Goal: Task Accomplishment & Management: Manage account settings

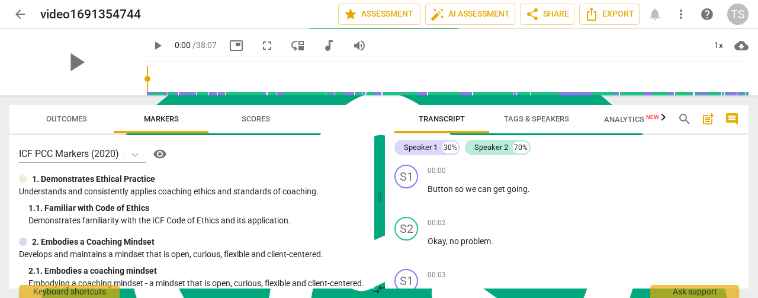
scroll to position [4758, 0]
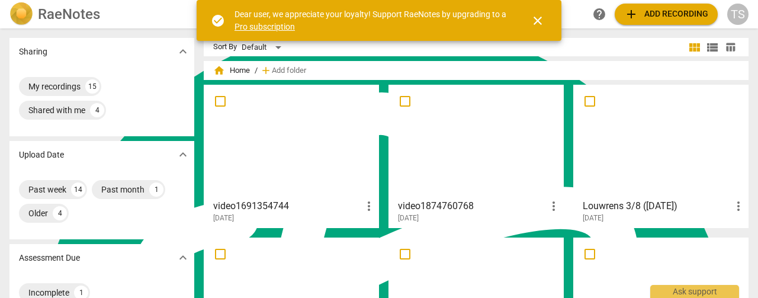
scroll to position [4758, 0]
click at [437, 163] on div at bounding box center [476, 141] width 167 height 105
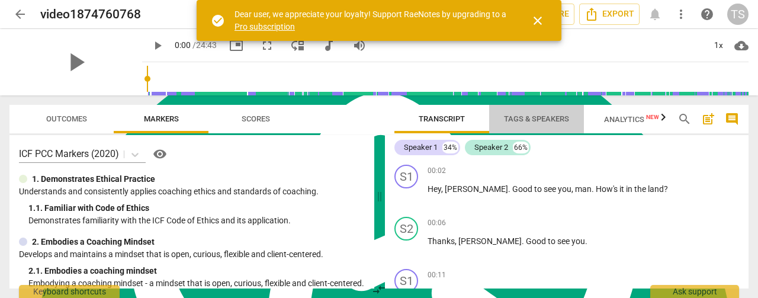
click at [523, 128] on button "Tags & Speakers" at bounding box center [536, 119] width 95 height 28
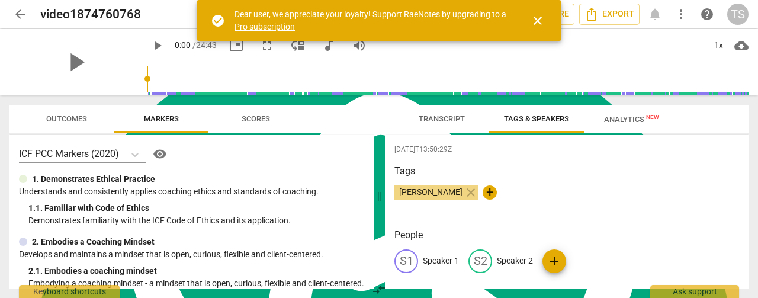
click at [453, 259] on p "Speaker 1" at bounding box center [441, 261] width 36 height 12
type textarea "Speaker 1"
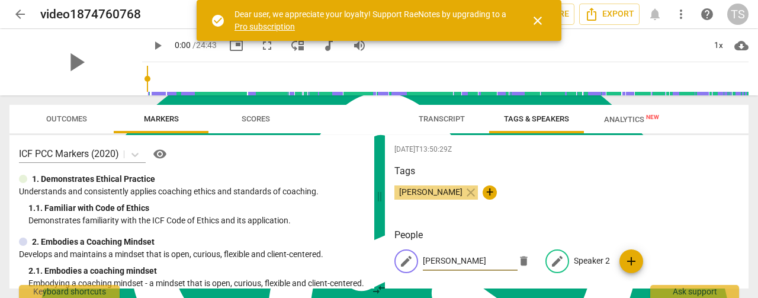
type input "[PERSON_NAME]"
click at [574, 259] on p "Speaker 2" at bounding box center [592, 261] width 36 height 12
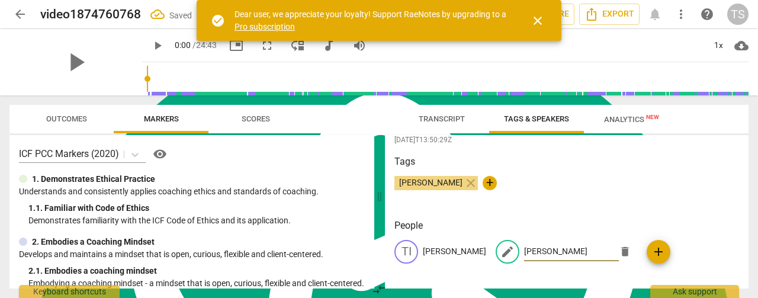
scroll to position [12, 0]
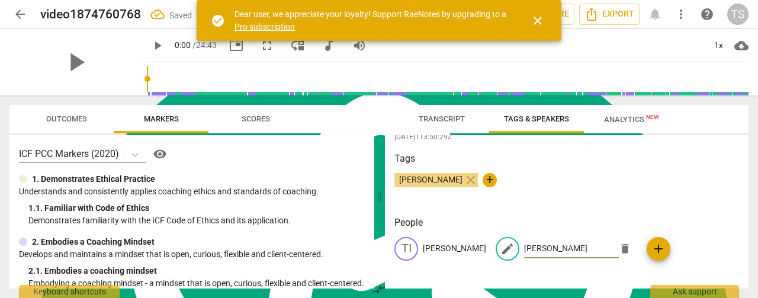
type input "[PERSON_NAME]"
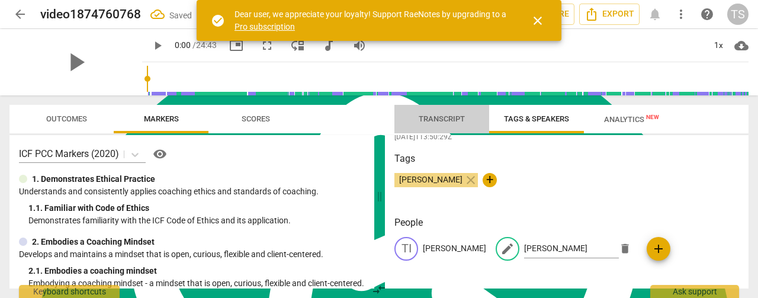
click at [430, 121] on span "Transcript" at bounding box center [442, 118] width 46 height 9
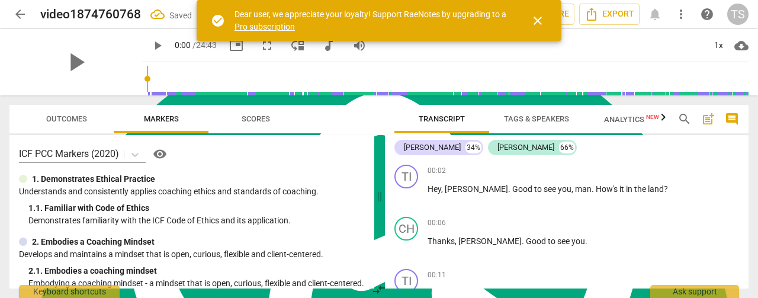
click at [535, 18] on span "close" at bounding box center [538, 21] width 14 height 14
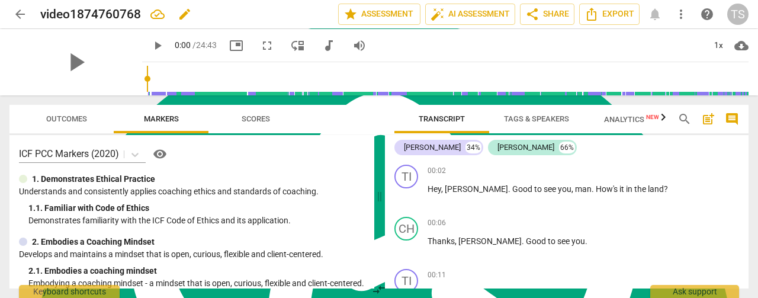
click at [212, 16] on div "video1874760768 edit" at bounding box center [184, 14] width 288 height 21
click at [189, 15] on span "edit" at bounding box center [185, 14] width 14 height 14
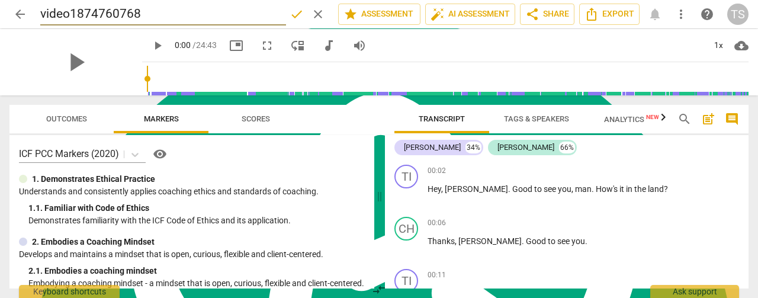
drag, startPoint x: 156, startPoint y: 15, endPoint x: 0, endPoint y: 12, distance: 155.8
click at [0, 12] on header "arrow_back video1874760768 done clear star Assessment auto_fix_high AI Assessme…" at bounding box center [379, 14] width 758 height 28
type input "[PERSON_NAME] 1/8 ([DATE])"
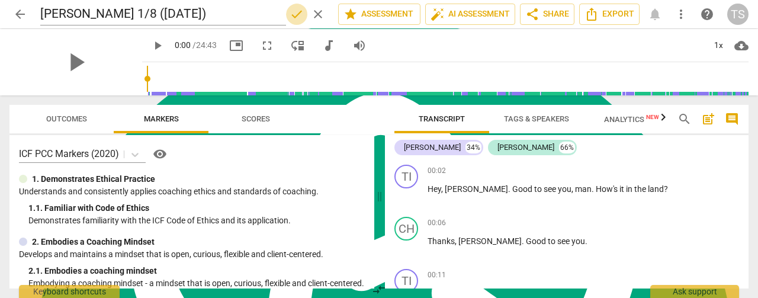
click at [293, 20] on span "done" at bounding box center [297, 14] width 14 height 14
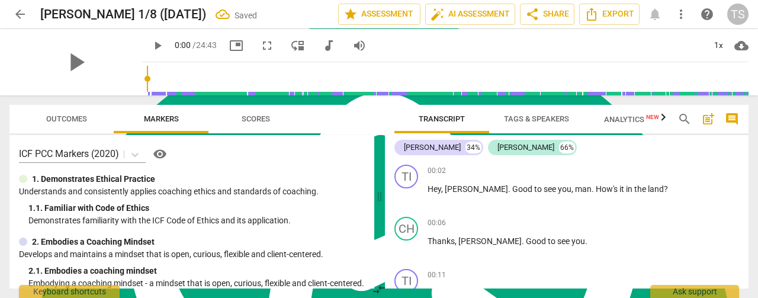
click at [18, 14] on span "arrow_back" at bounding box center [20, 14] width 14 height 14
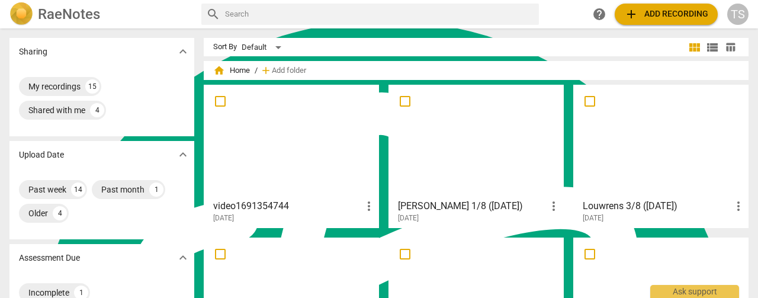
click at [262, 142] on div at bounding box center [291, 141] width 167 height 105
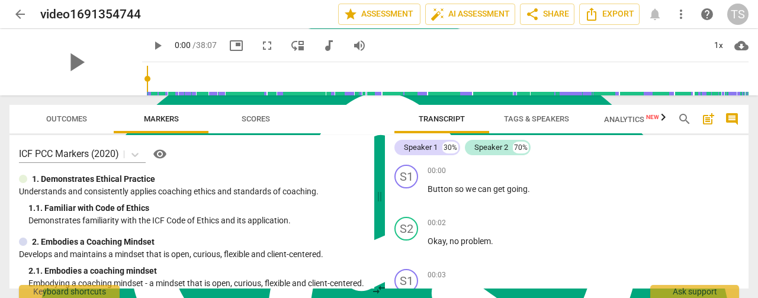
click at [554, 119] on span "Tags & Speakers" at bounding box center [536, 118] width 65 height 9
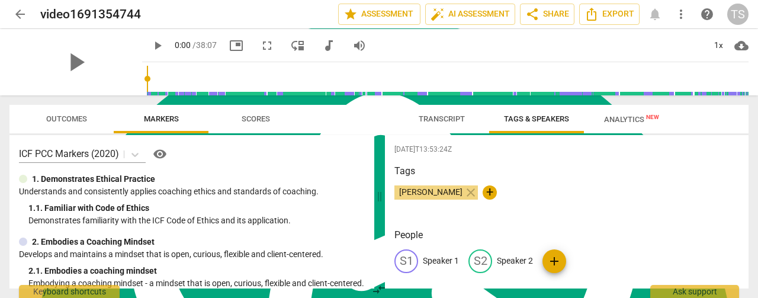
click at [450, 265] on p "Speaker 1" at bounding box center [441, 261] width 36 height 12
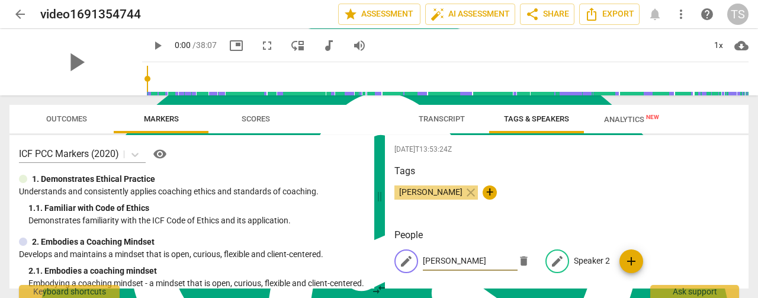
type input "[PERSON_NAME]"
click at [598, 261] on p "Speaker 2" at bounding box center [592, 261] width 36 height 12
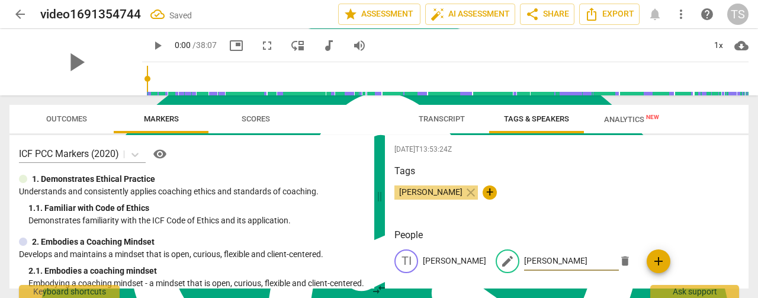
type input "[PERSON_NAME]"
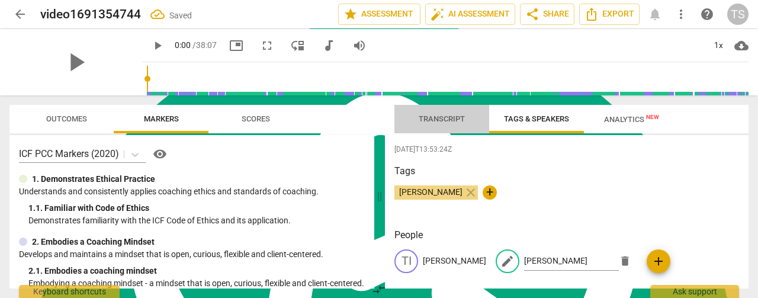
click at [429, 123] on span "Transcript" at bounding box center [442, 118] width 46 height 9
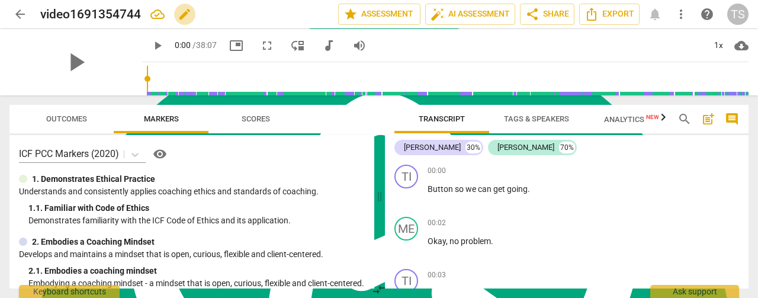
click at [183, 17] on span "edit" at bounding box center [185, 14] width 14 height 14
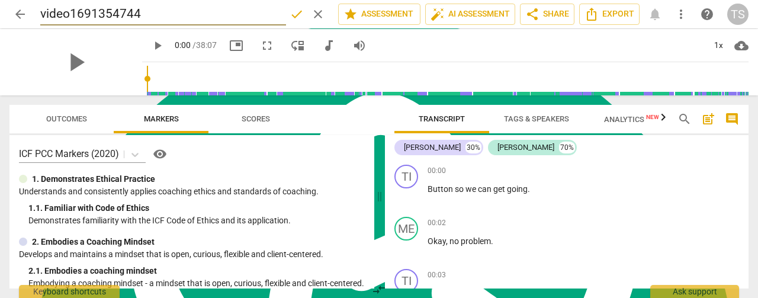
drag, startPoint x: 57, startPoint y: 9, endPoint x: 0, endPoint y: 9, distance: 56.9
click at [0, 9] on header "arrow_back video1691354744 done clear star Assessment auto_fix_high AI Assessme…" at bounding box center [379, 14] width 758 height 28
type input "[PERSON_NAME] 2/8 ([DATE])"
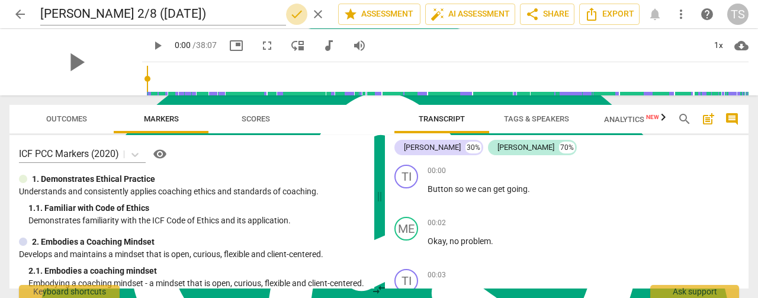
click at [291, 15] on span "done" at bounding box center [297, 14] width 14 height 14
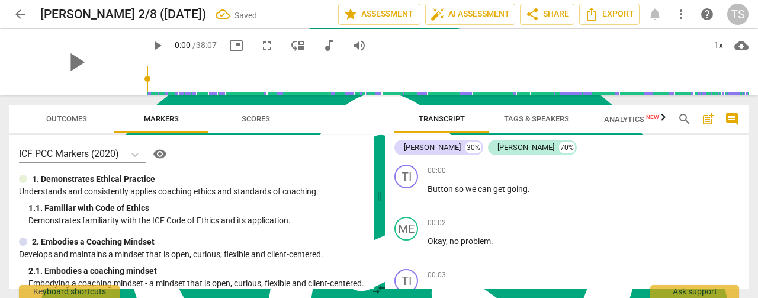
click at [18, 14] on span "arrow_back" at bounding box center [20, 14] width 14 height 14
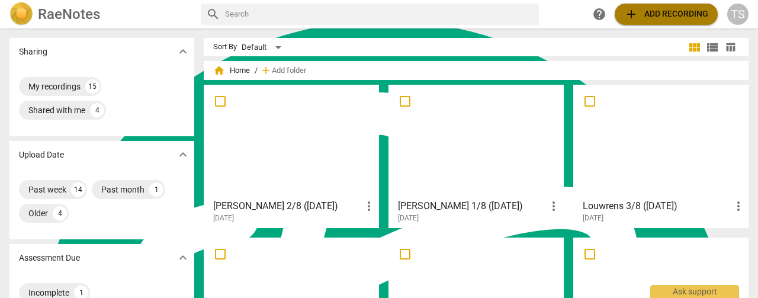
click at [647, 5] on button "add Add recording" at bounding box center [666, 14] width 103 height 21
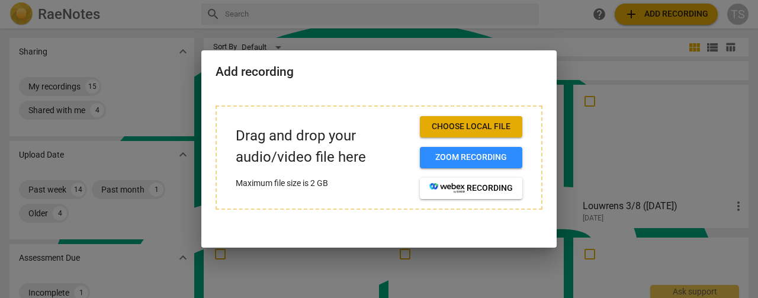
click at [462, 120] on button "Choose local file" at bounding box center [471, 126] width 102 height 21
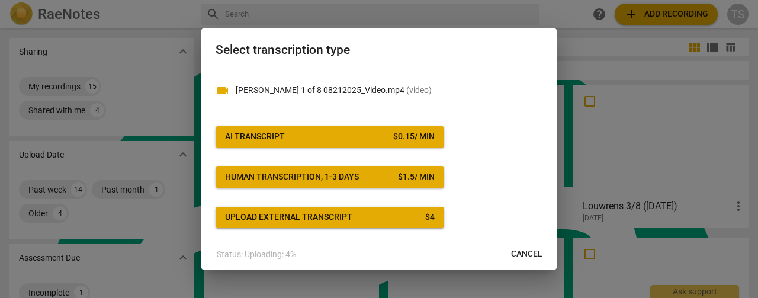
click at [356, 138] on span "AI Transcript $ 0.15 / min" at bounding box center [330, 137] width 210 height 12
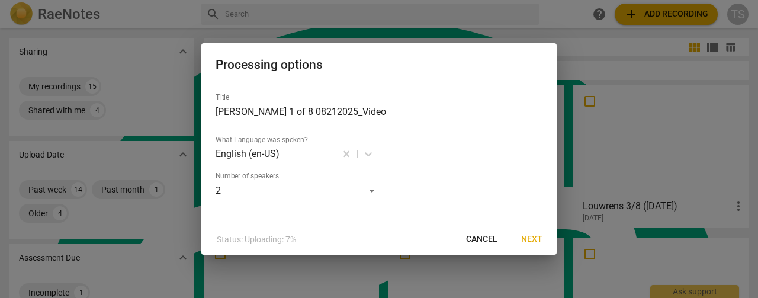
click at [539, 239] on span "Next" at bounding box center [531, 239] width 21 height 12
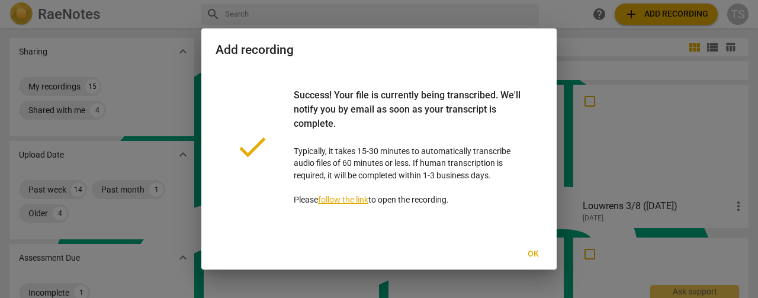
click at [543, 182] on div "done Success! Your file is currently being transcribed. We'll notify you by ema…" at bounding box center [378, 154] width 355 height 170
click at [535, 256] on span "Ok" at bounding box center [533, 254] width 19 height 12
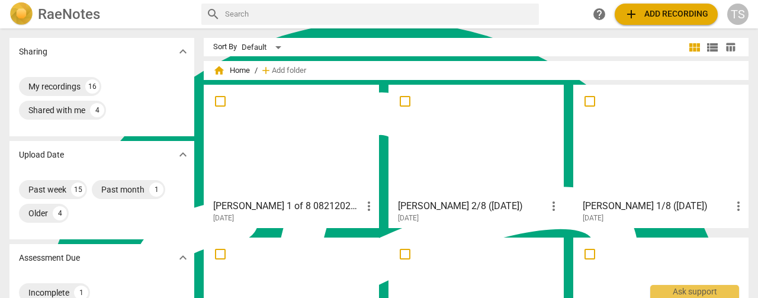
click at [336, 168] on div at bounding box center [291, 141] width 167 height 105
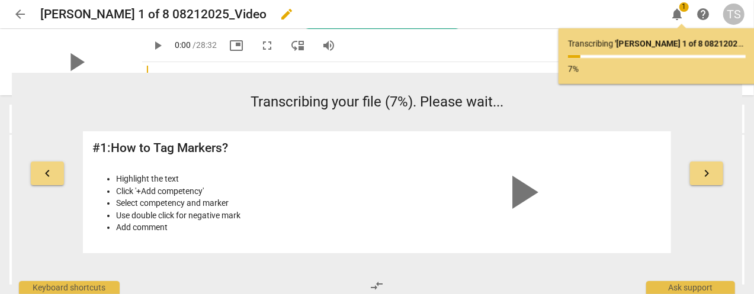
click at [276, 21] on button "edit" at bounding box center [286, 14] width 21 height 21
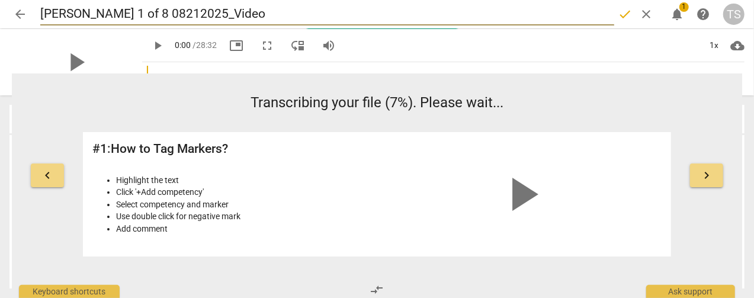
click at [214, 11] on input "[PERSON_NAME] 1 of 8 08212025_Video" at bounding box center [327, 14] width 574 height 23
type input "[PERSON_NAME] 1/8 (08212025)"
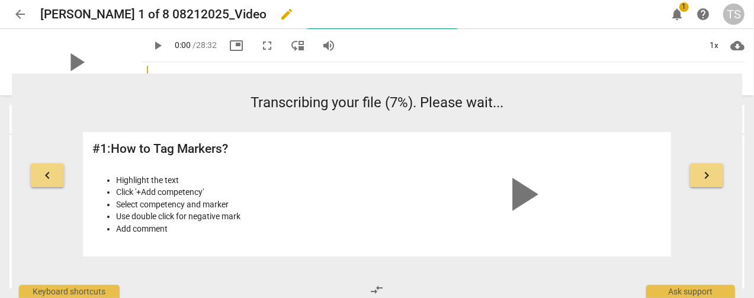
click at [626, 15] on div "[PERSON_NAME] 1 of 8 08212025_Video edit" at bounding box center [348, 14] width 617 height 21
click at [280, 17] on span "edit" at bounding box center [287, 14] width 14 height 14
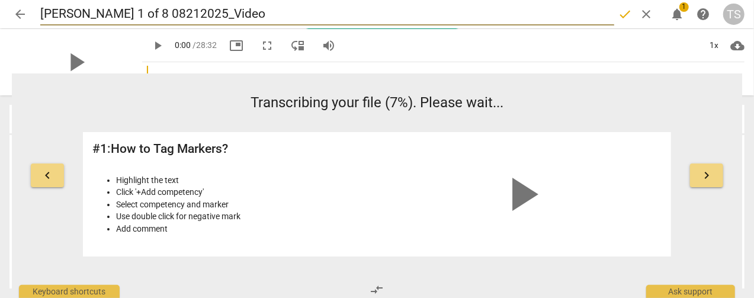
drag, startPoint x: 216, startPoint y: 14, endPoint x: 199, endPoint y: 22, distance: 19.1
click at [97, 18] on input "[PERSON_NAME] 1 of 8 08212025_Video" at bounding box center [327, 14] width 574 height 23
type input "[PERSON_NAME] 1/8 ([DATE])"
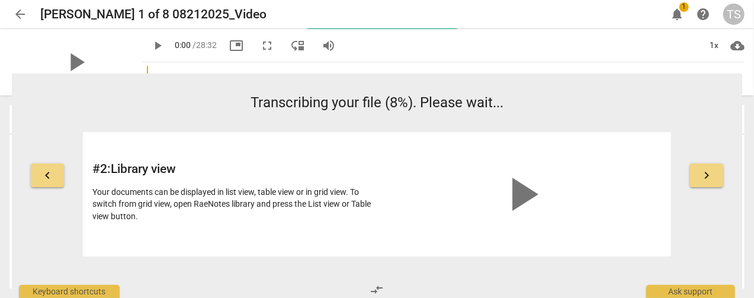
click at [13, 14] on span "arrow_back" at bounding box center [20, 14] width 14 height 14
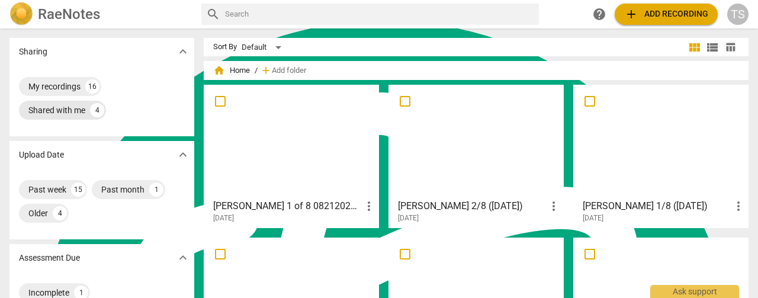
click at [75, 111] on div "Shared with me" at bounding box center [56, 110] width 57 height 12
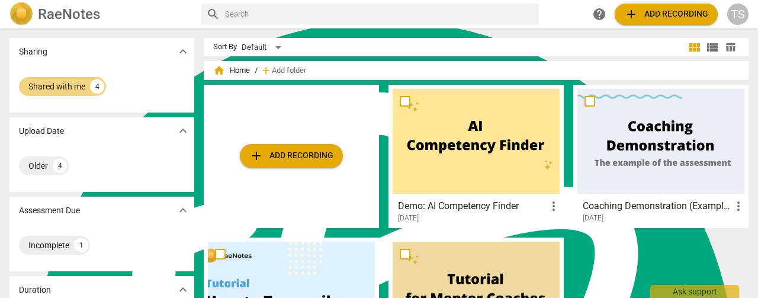
click at [78, 11] on h2 "RaeNotes" at bounding box center [69, 14] width 62 height 17
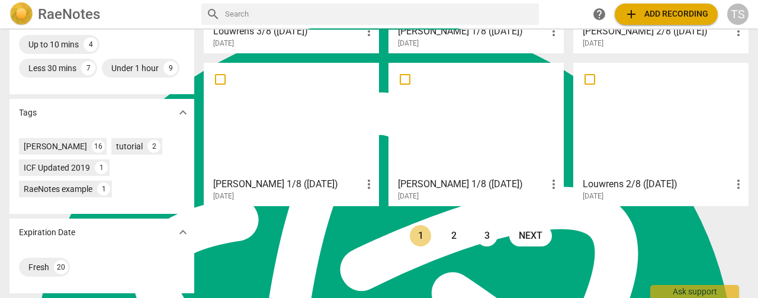
scroll to position [351, 0]
click at [456, 225] on link "2" at bounding box center [453, 235] width 21 height 21
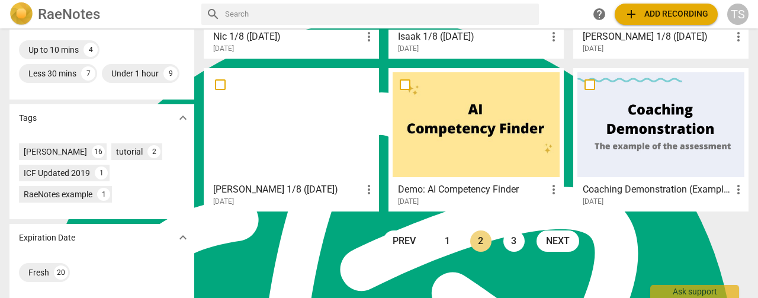
scroll to position [351, 0]
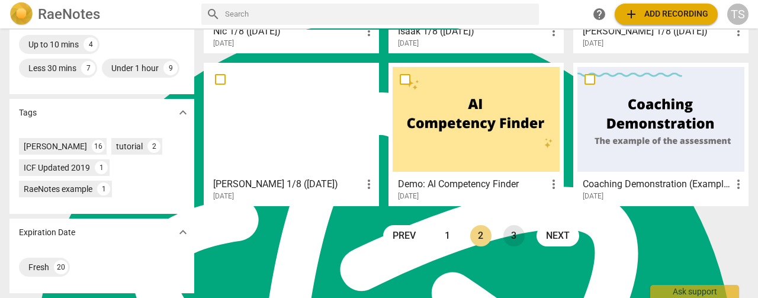
click at [509, 225] on link "3" at bounding box center [513, 235] width 21 height 21
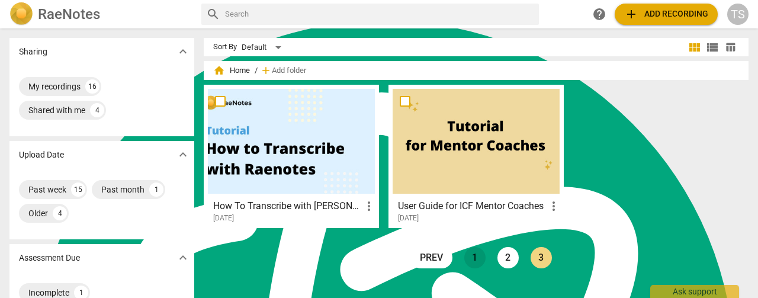
click at [476, 262] on link "1" at bounding box center [474, 257] width 21 height 21
